Goal: Contribute content: Add original content to the website for others to see

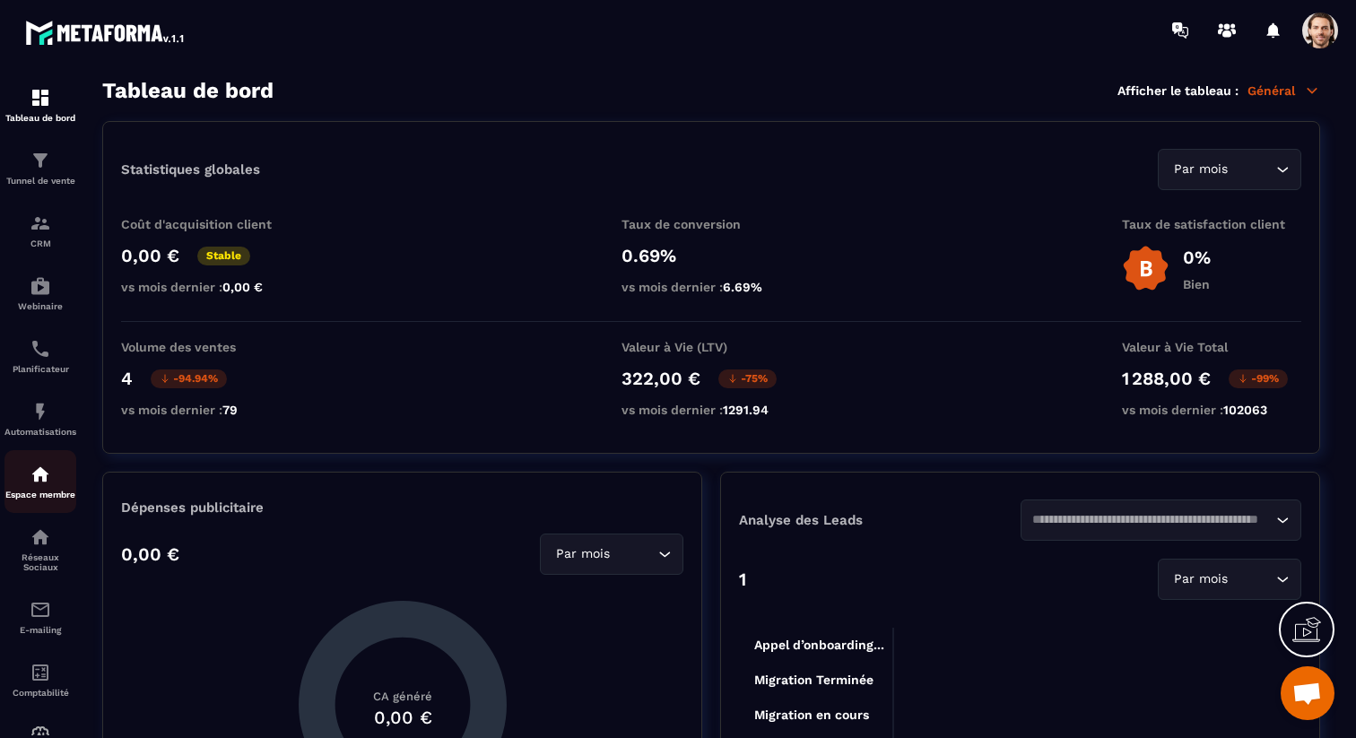
click at [45, 485] on img at bounding box center [41, 475] width 22 height 22
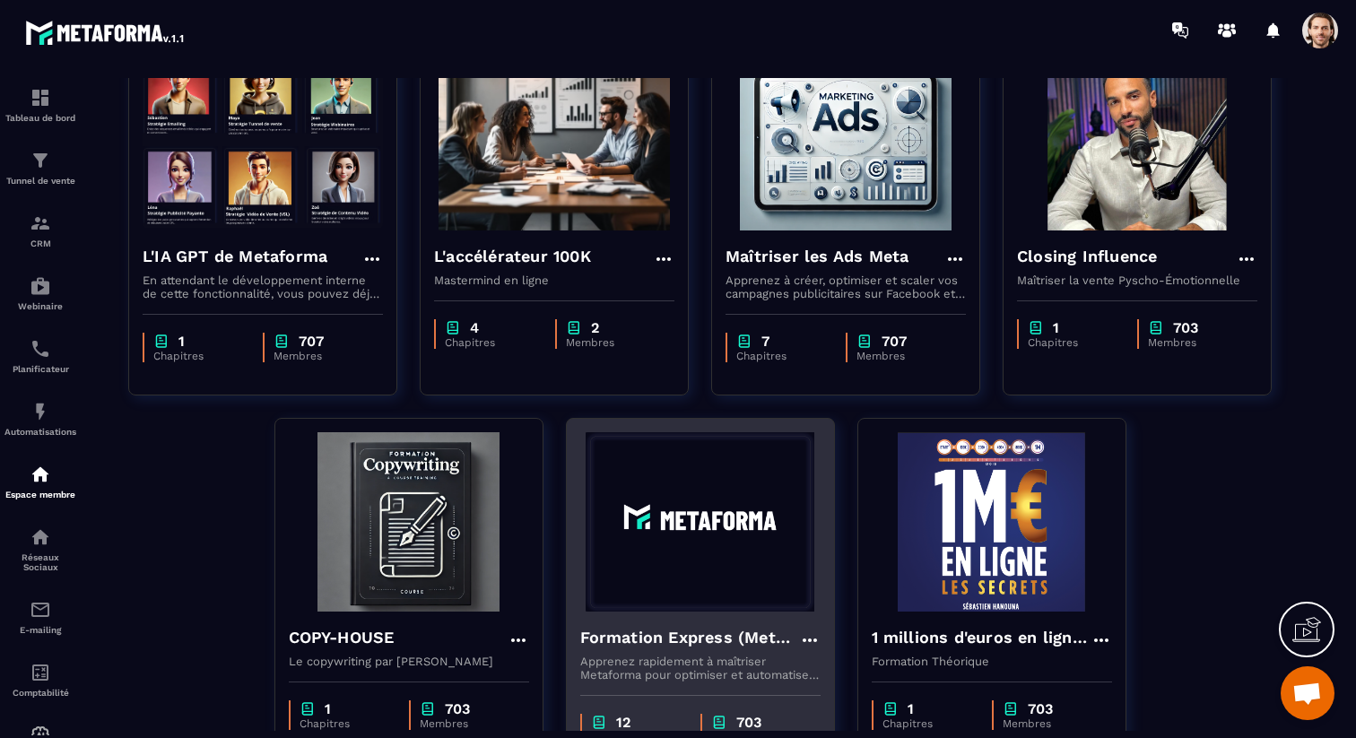
scroll to position [223, 0]
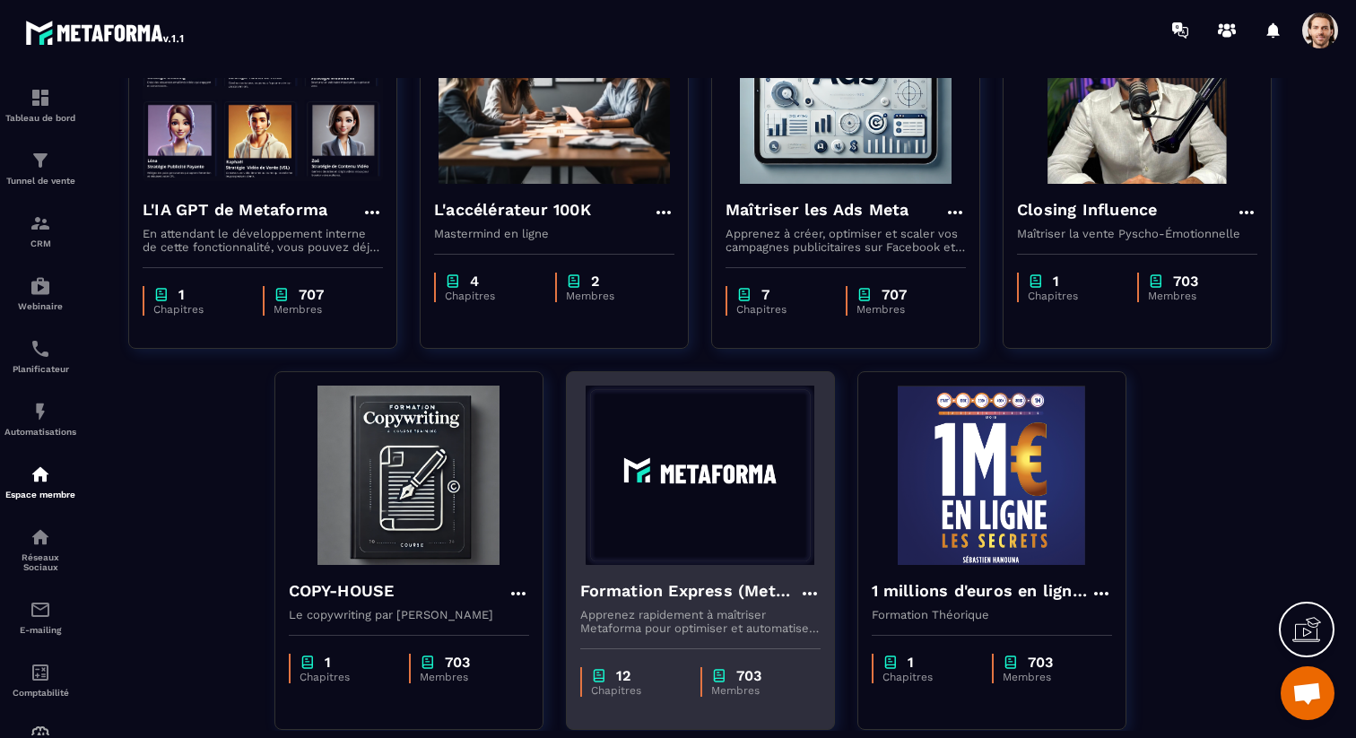
click at [708, 601] on h4 "Formation Express (Metaforma)" at bounding box center [689, 591] width 219 height 25
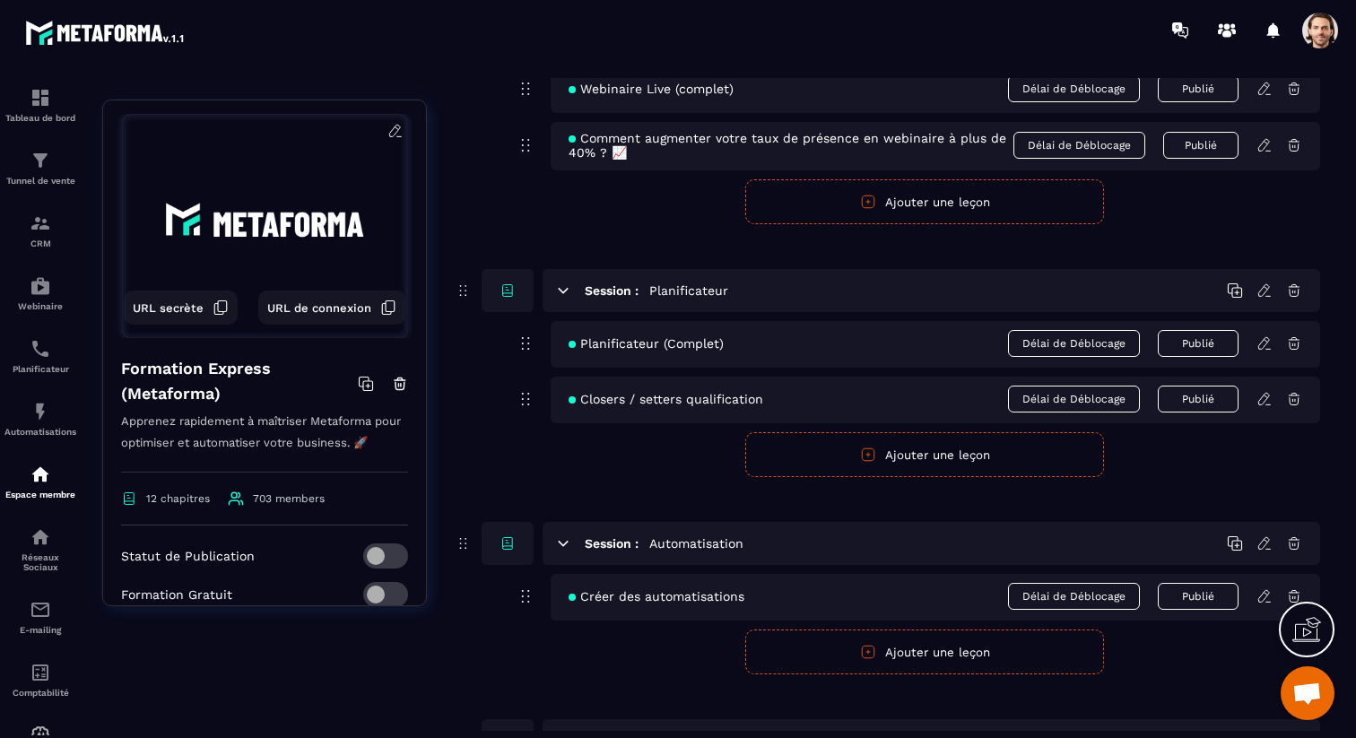
scroll to position [1297, 0]
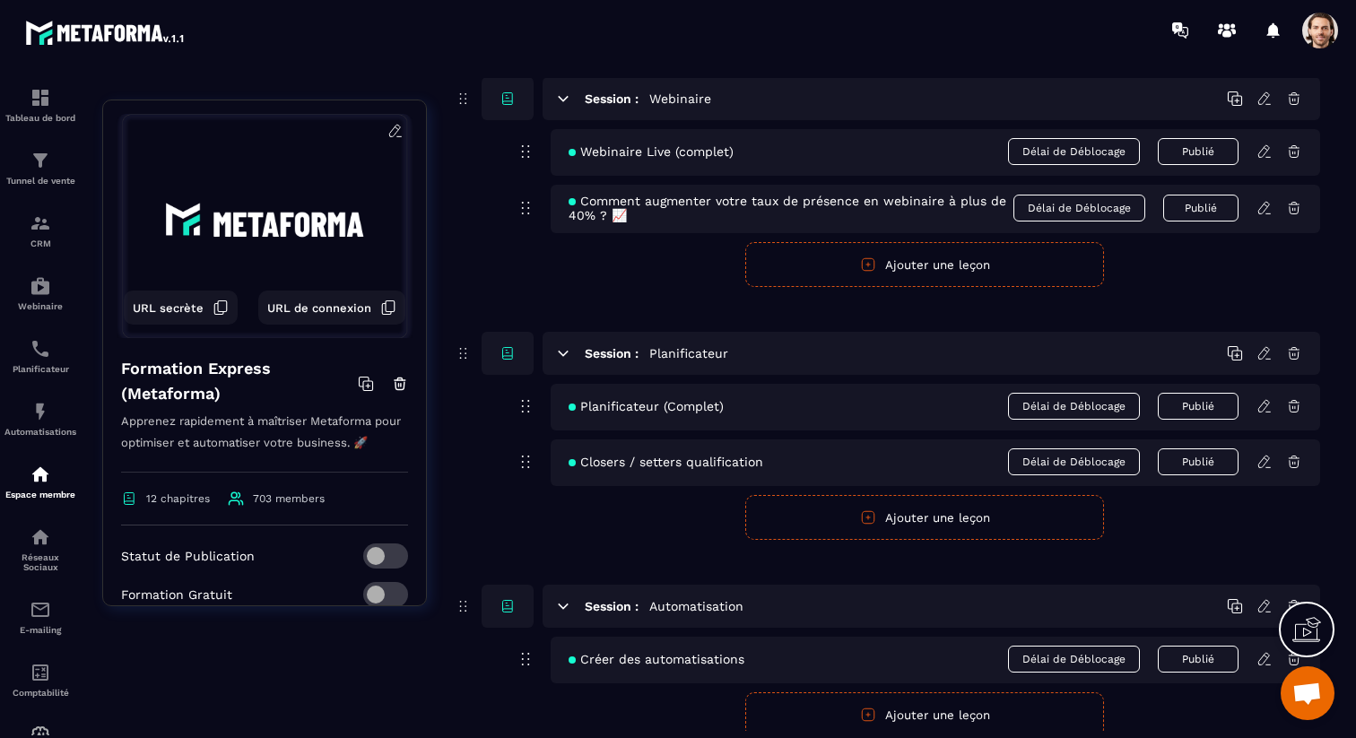
click at [903, 528] on button "Ajouter une leçon" at bounding box center [925, 517] width 359 height 45
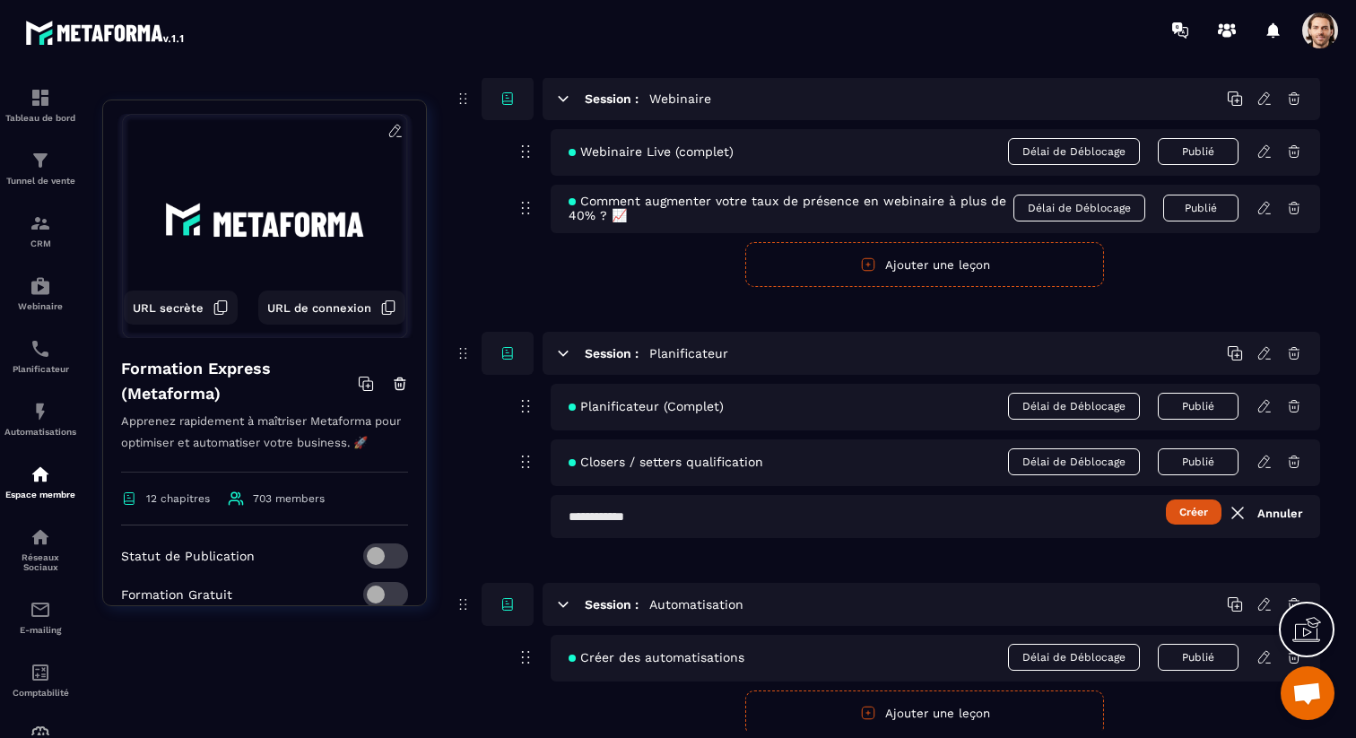
click at [720, 517] on input "text" at bounding box center [936, 516] width 770 height 43
type input "**********"
click at [1166, 500] on button "Créer" at bounding box center [1194, 512] width 56 height 25
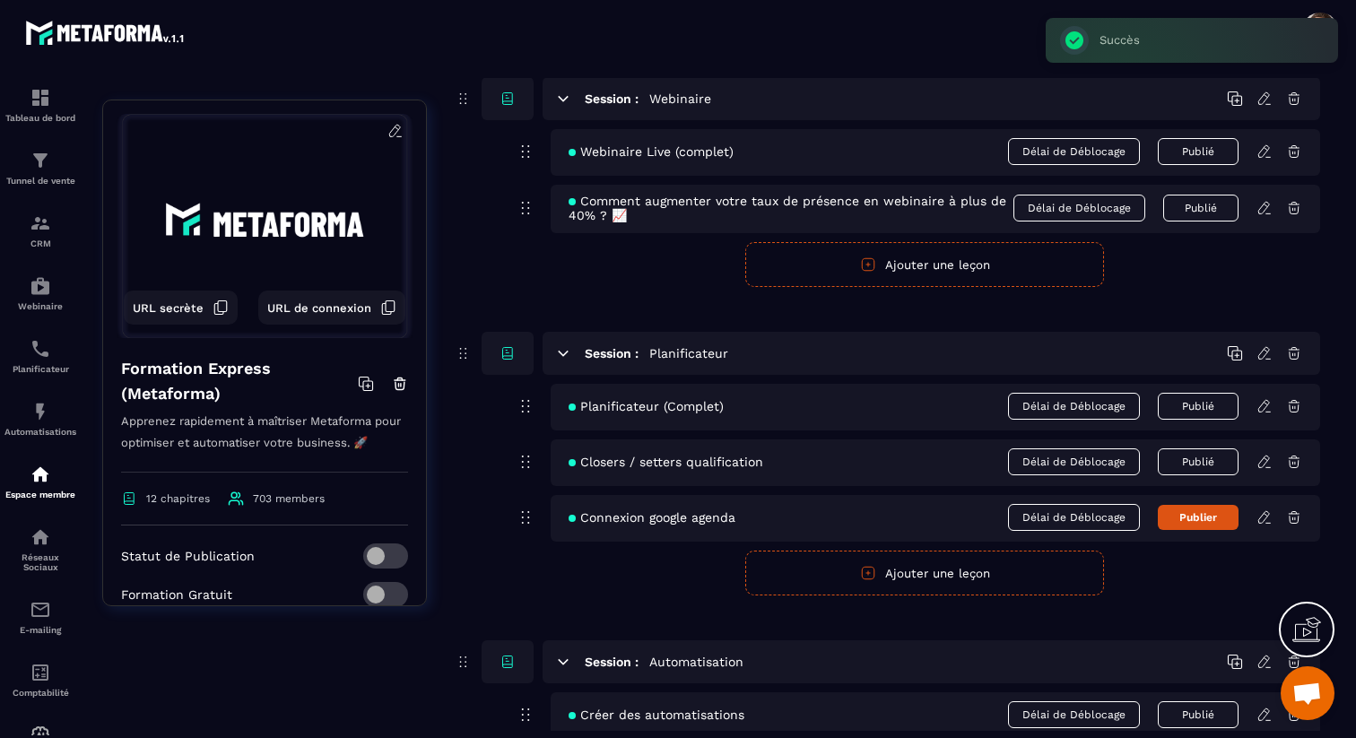
click at [1230, 518] on button "Publier" at bounding box center [1198, 517] width 81 height 25
click at [1265, 520] on icon at bounding box center [1265, 518] width 16 height 16
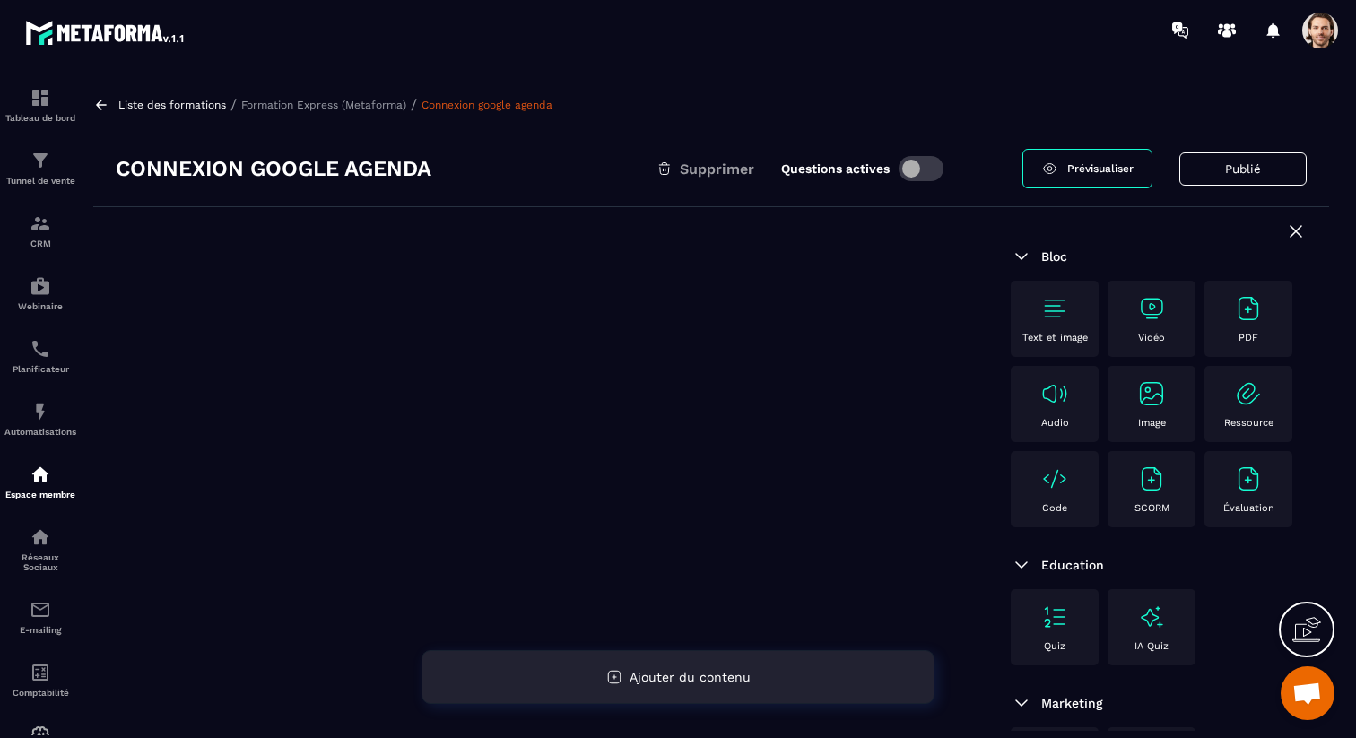
click at [709, 681] on span "Ajouter du contenu" at bounding box center [690, 677] width 121 height 14
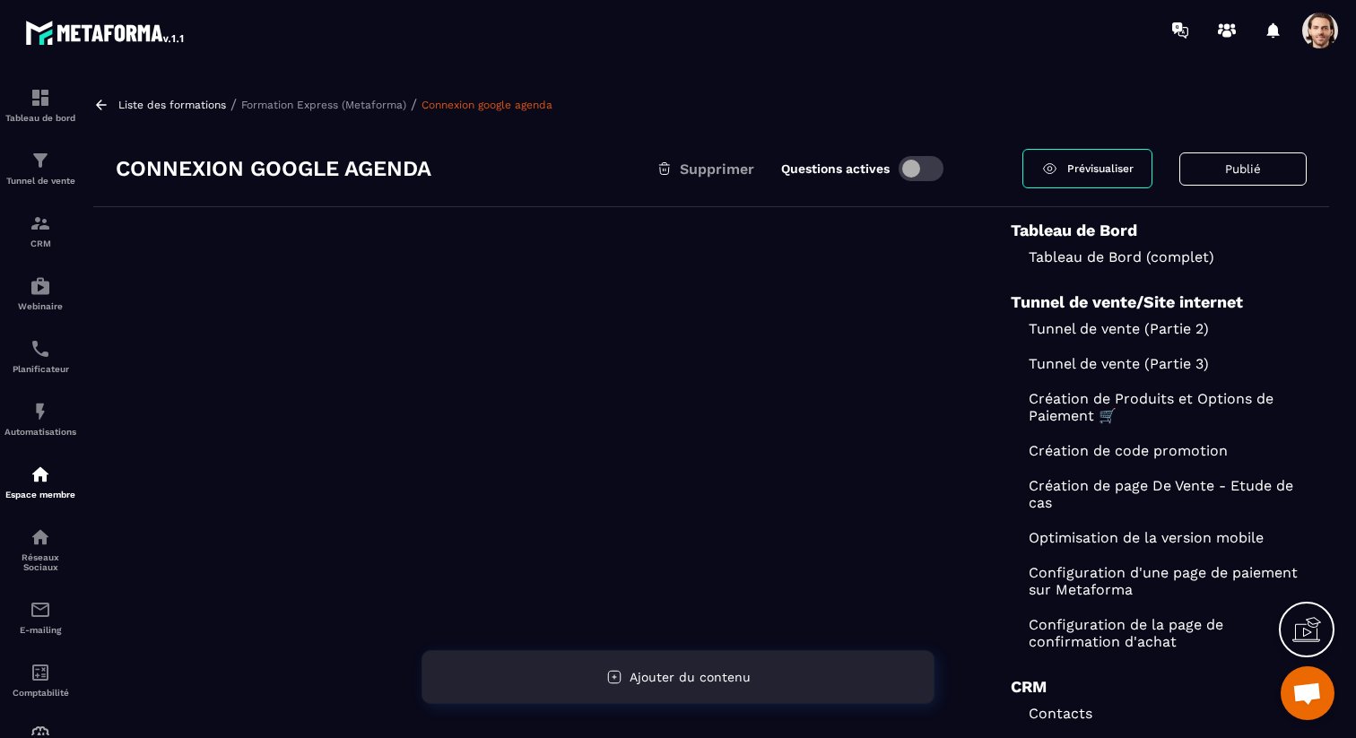
click at [709, 681] on span "Ajouter du contenu" at bounding box center [690, 677] width 121 height 14
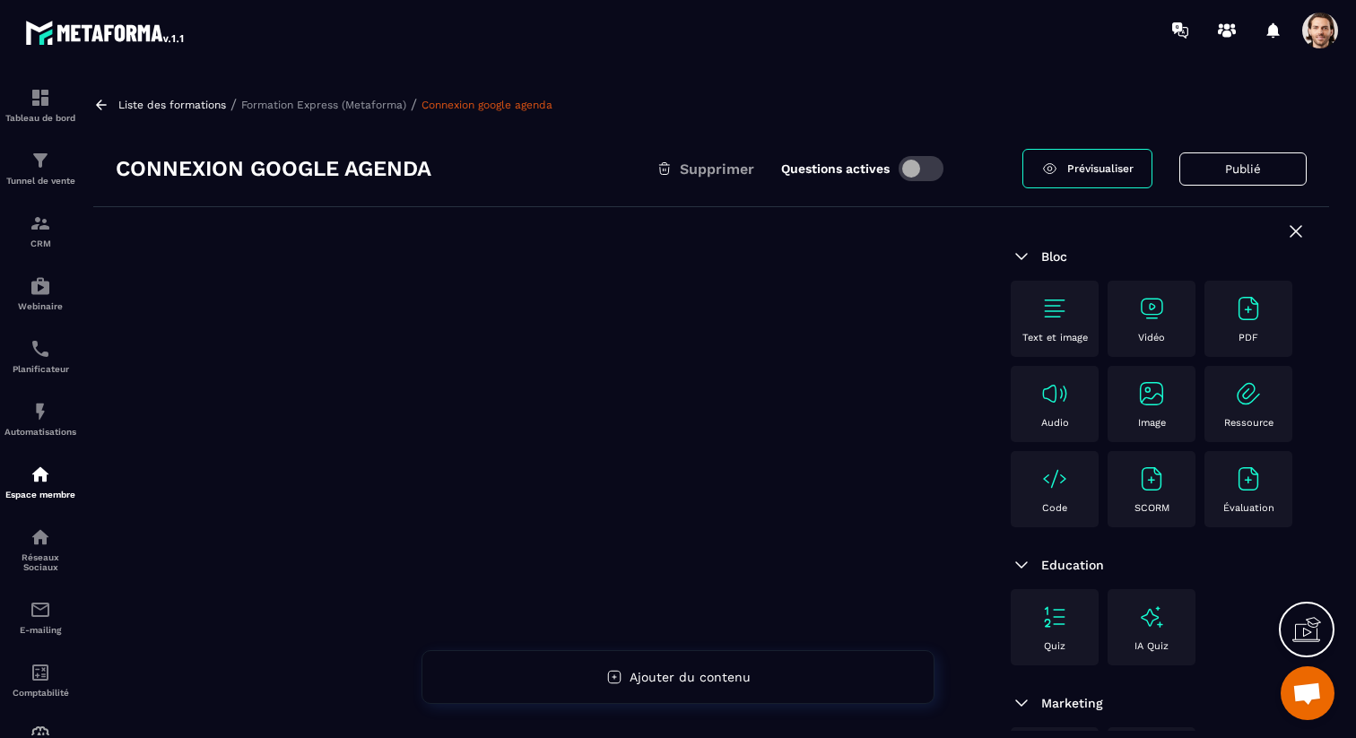
click at [1147, 327] on div "Vidéo" at bounding box center [1152, 318] width 70 height 49
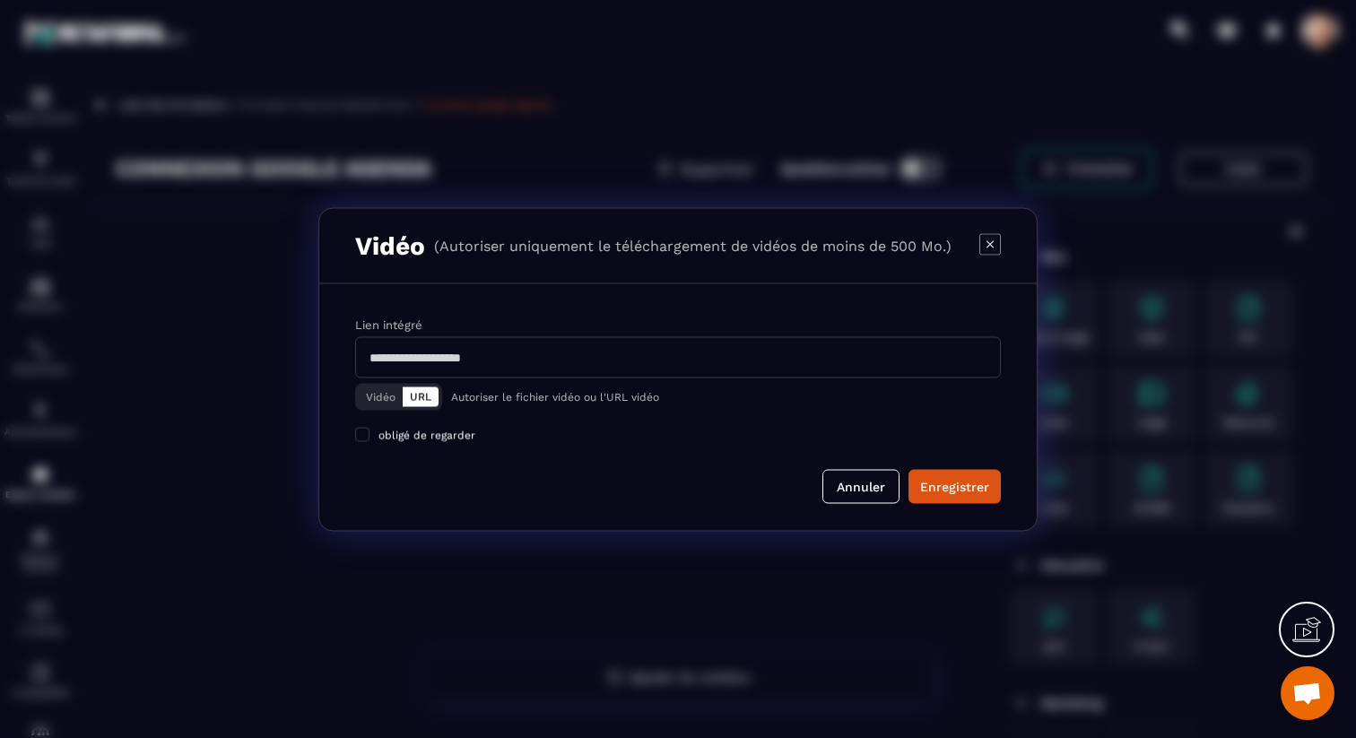
click at [599, 364] on input "Modal window" at bounding box center [678, 356] width 646 height 41
paste input "**********"
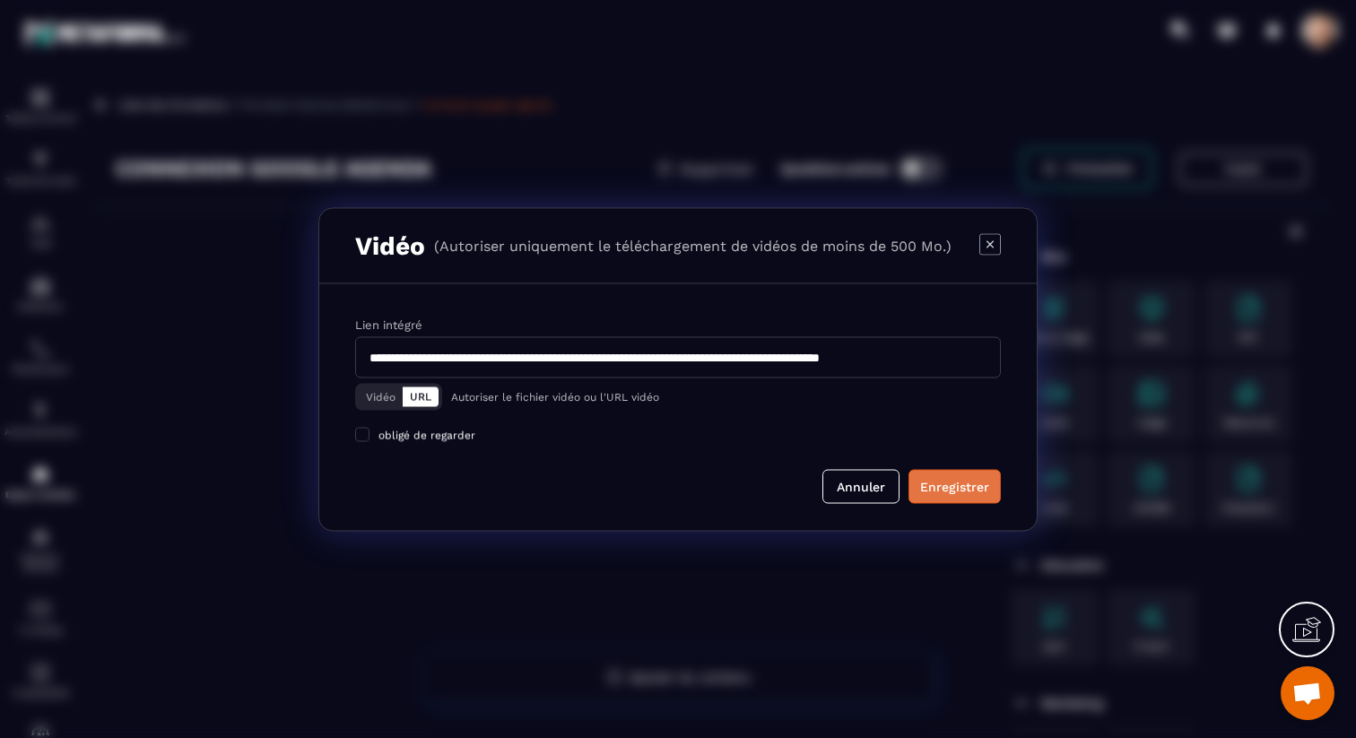
type input "**********"
click at [956, 493] on div "Enregistrer" at bounding box center [954, 486] width 69 height 18
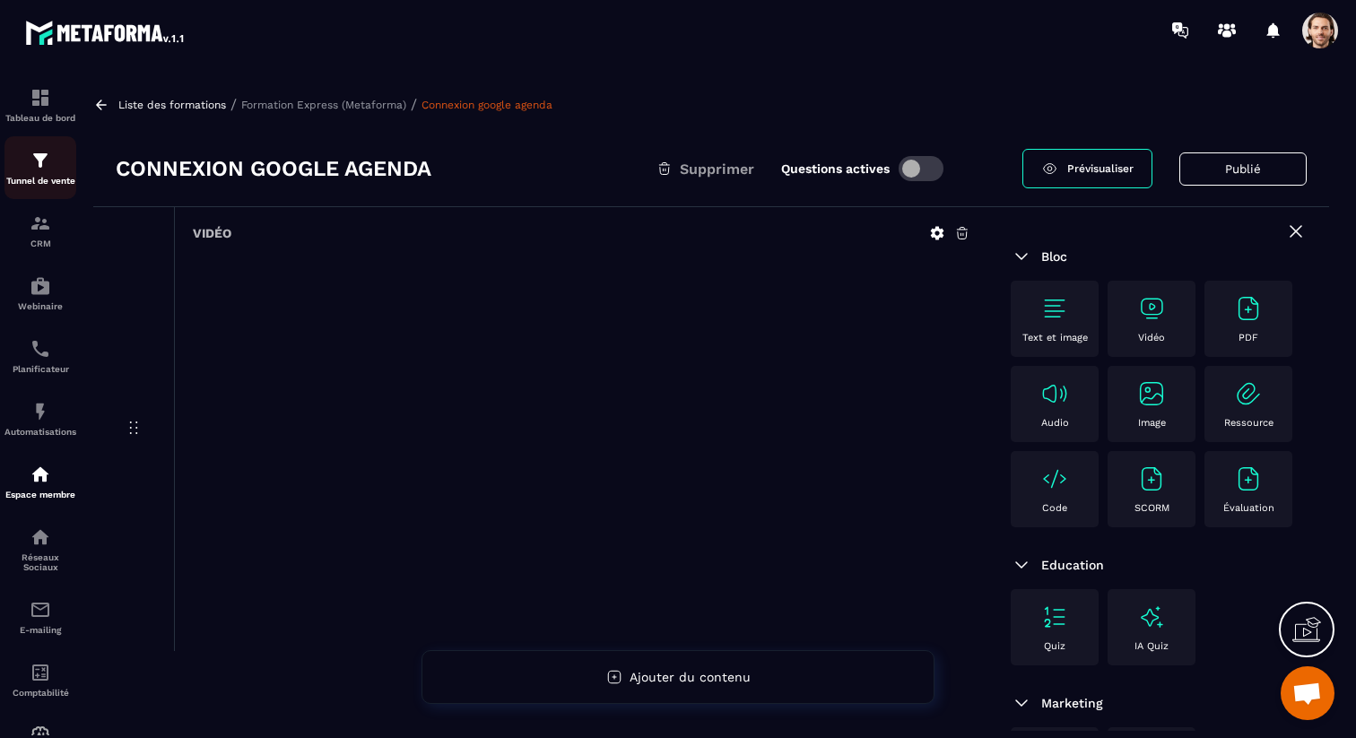
click at [31, 175] on div "Tunnel de vente" at bounding box center [40, 168] width 72 height 36
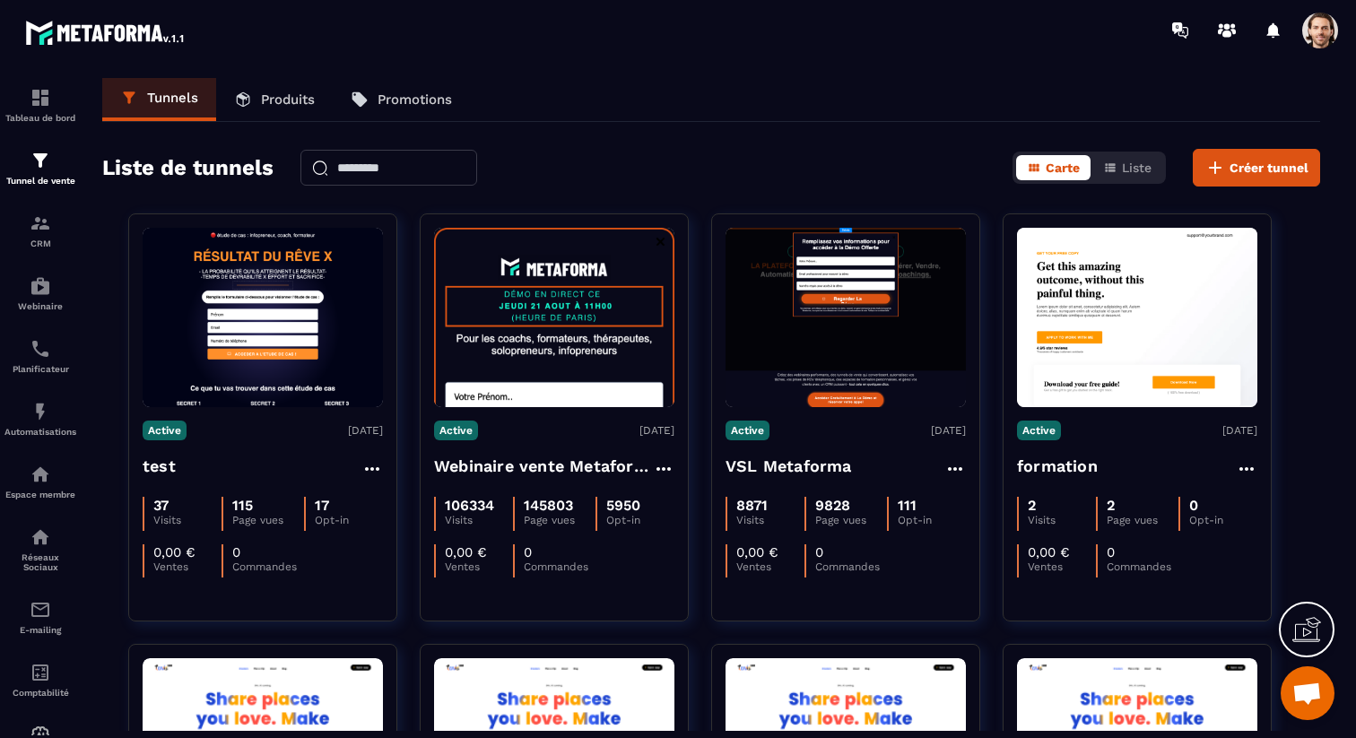
click at [1327, 29] on span at bounding box center [1321, 31] width 36 height 36
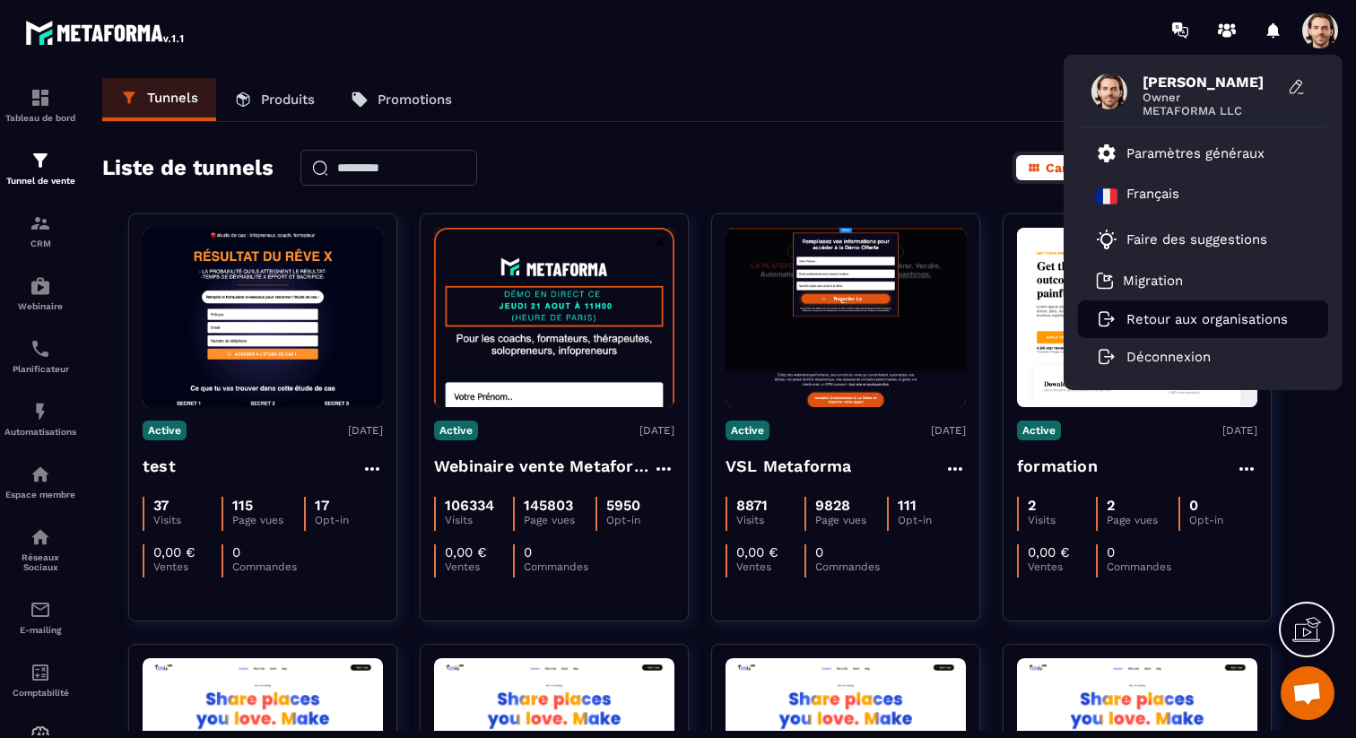
click at [1191, 324] on p "Retour aux organisations" at bounding box center [1207, 319] width 161 height 16
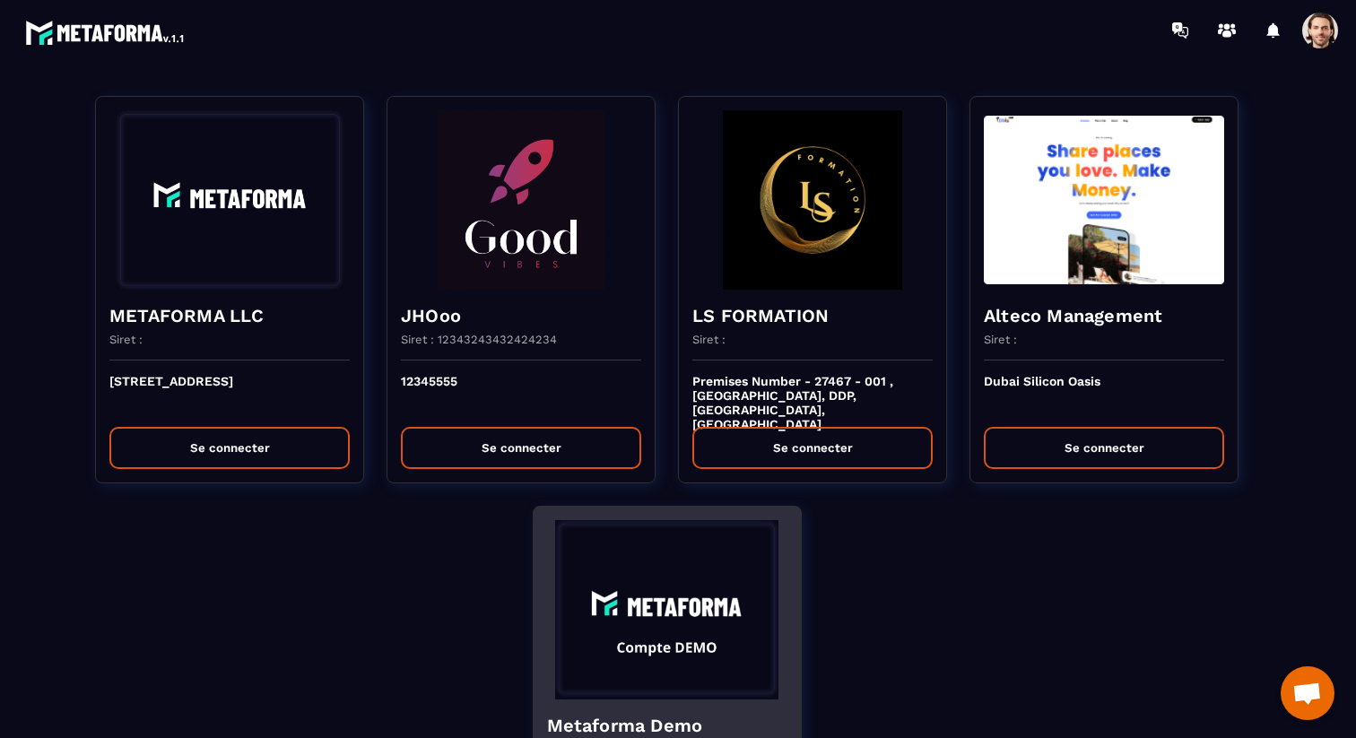
click at [648, 641] on img at bounding box center [667, 609] width 240 height 179
